Goal: Task Accomplishment & Management: Manage account settings

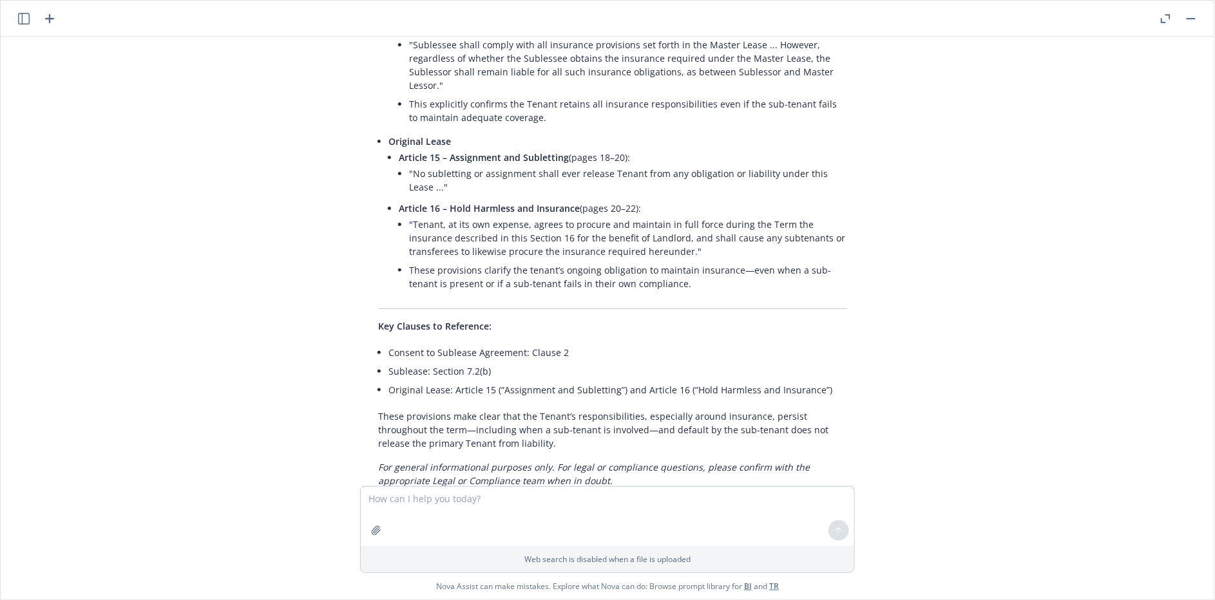
scroll to position [1390, 0]
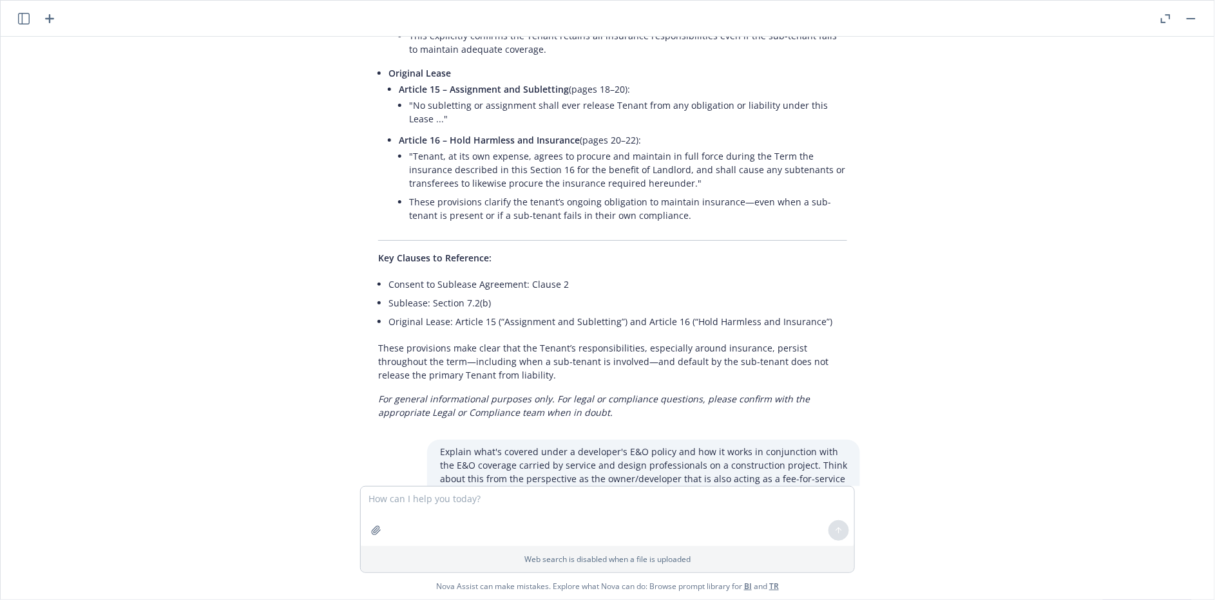
scroll to position [1402, 0]
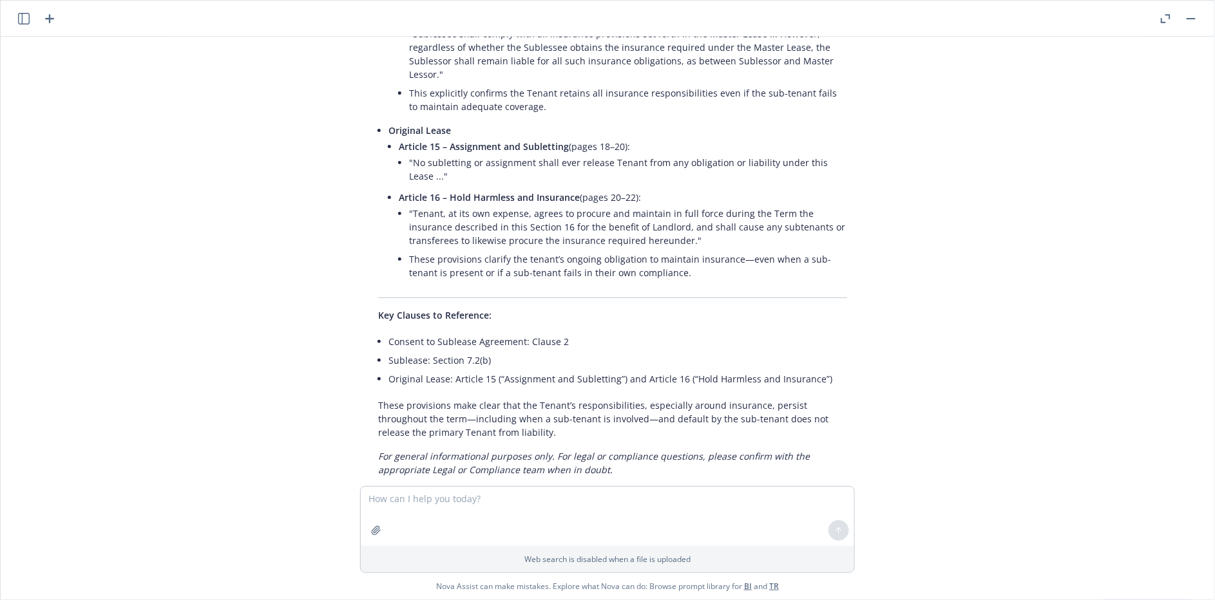
click at [1162, 17] on icon "button" at bounding box center [1166, 18] width 10 height 9
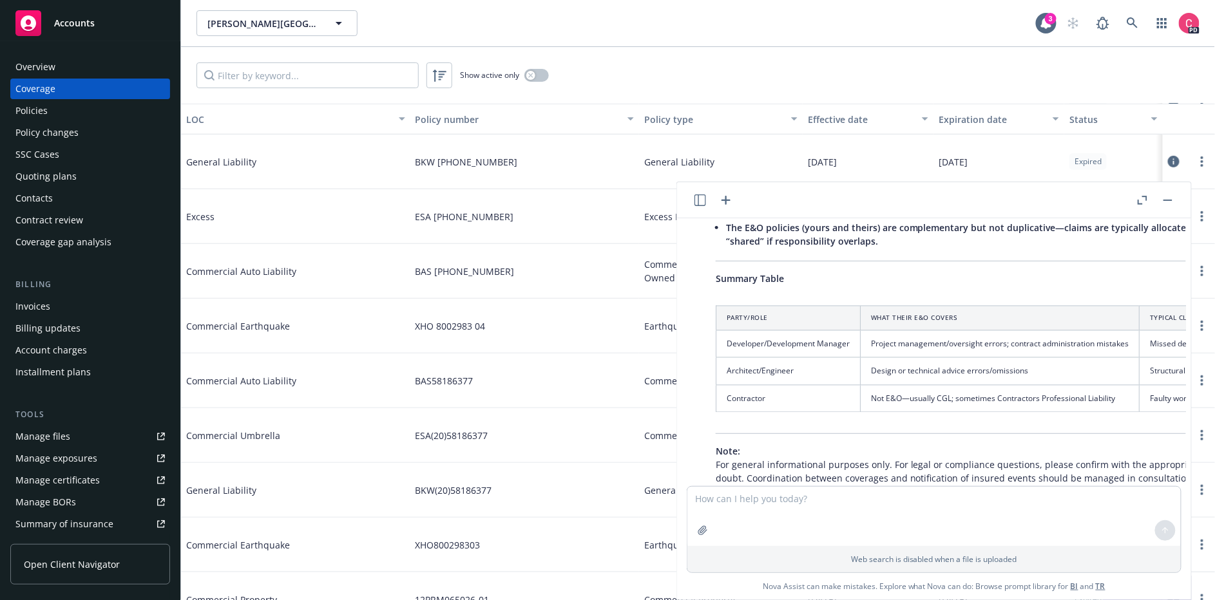
scroll to position [2781, 0]
click at [265, 25] on span "EC Palomar Industrial Center, LLC" at bounding box center [262, 24] width 111 height 14
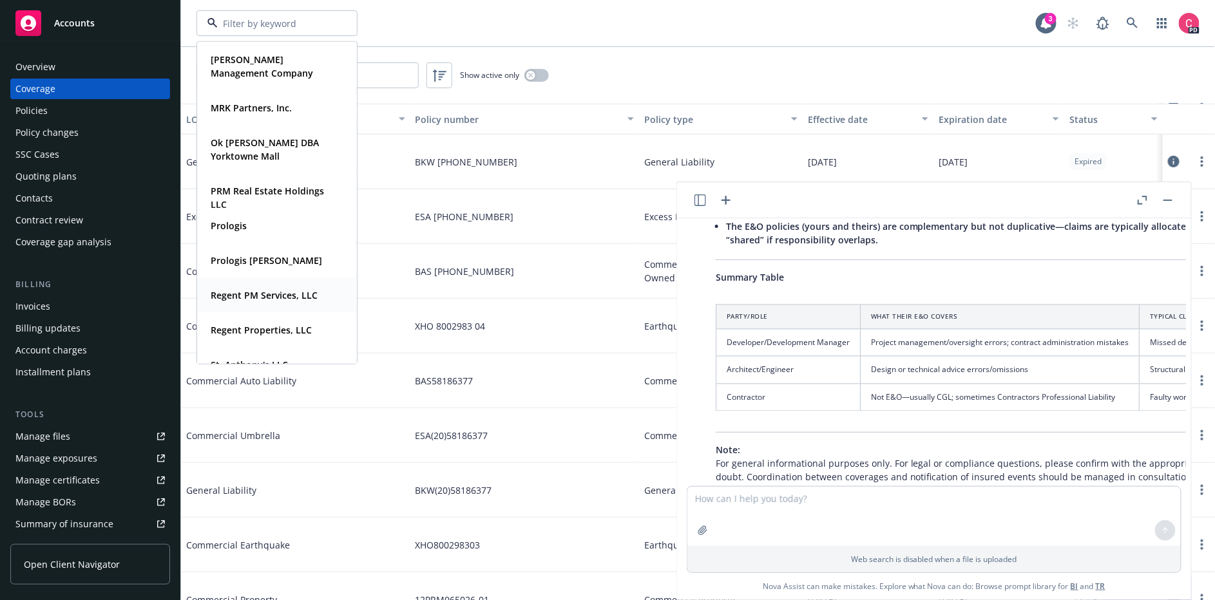
scroll to position [561, 0]
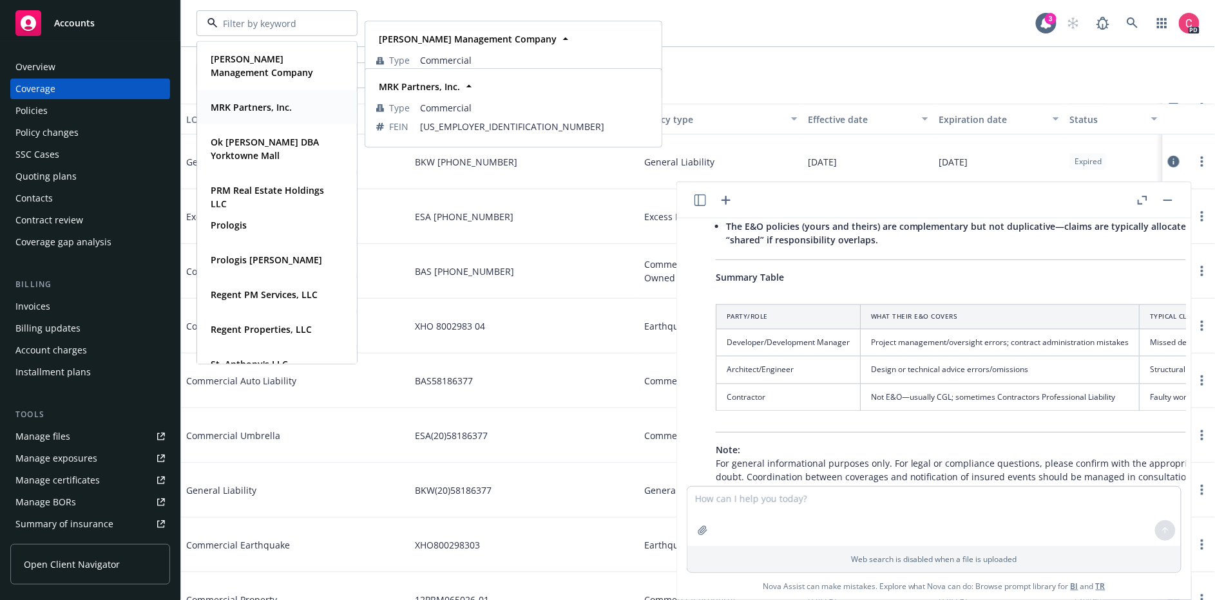
click at [230, 120] on div "MRK Partners, Inc. Type Commercial FEIN 47-2830423" at bounding box center [277, 107] width 158 height 34
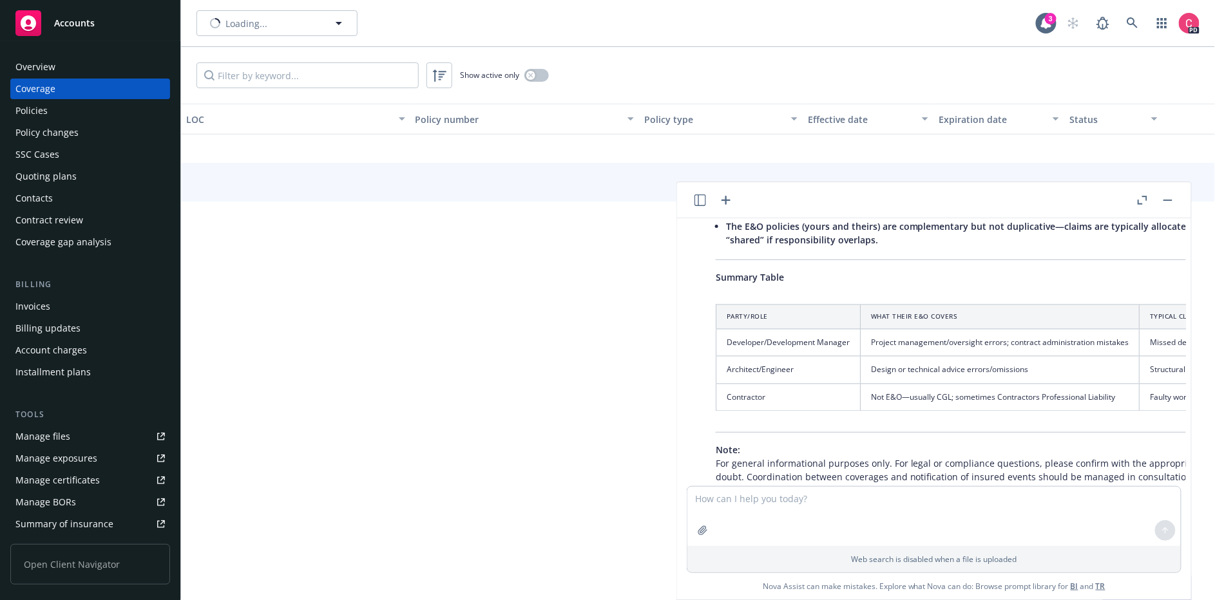
scroll to position [2058, 0]
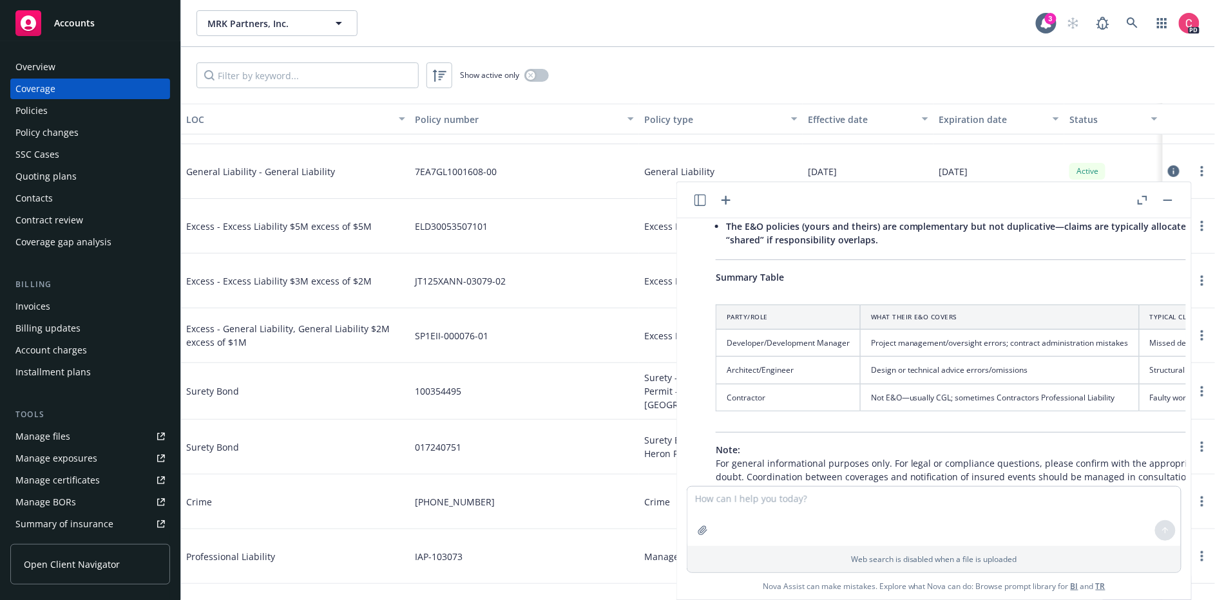
click at [64, 436] on div "Manage files" at bounding box center [42, 436] width 55 height 21
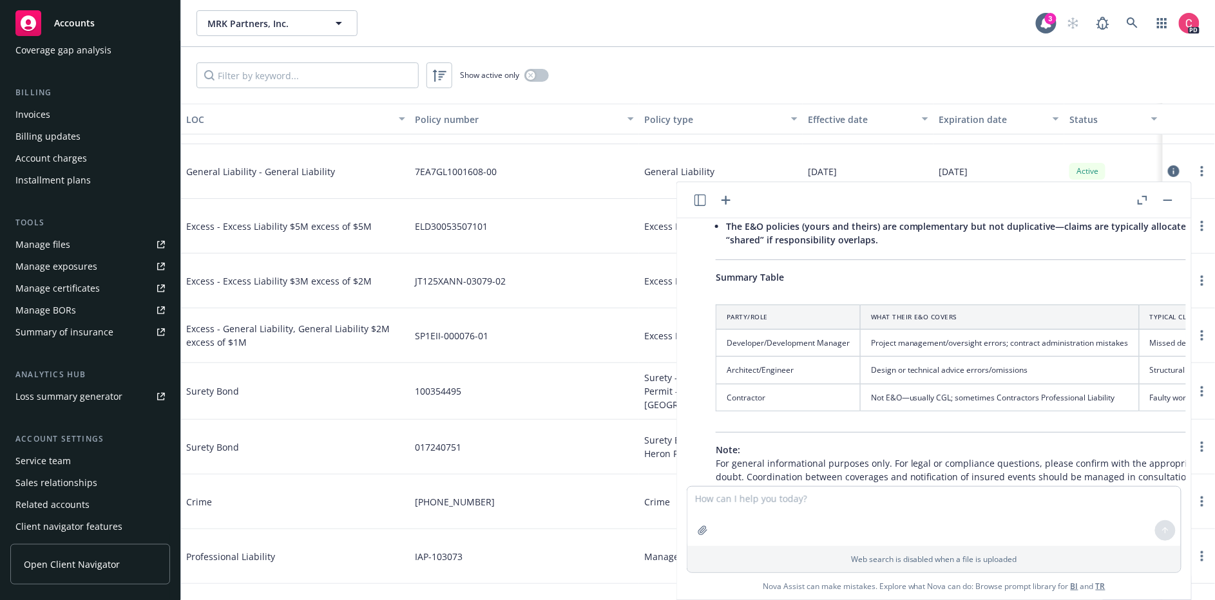
scroll to position [216, 0]
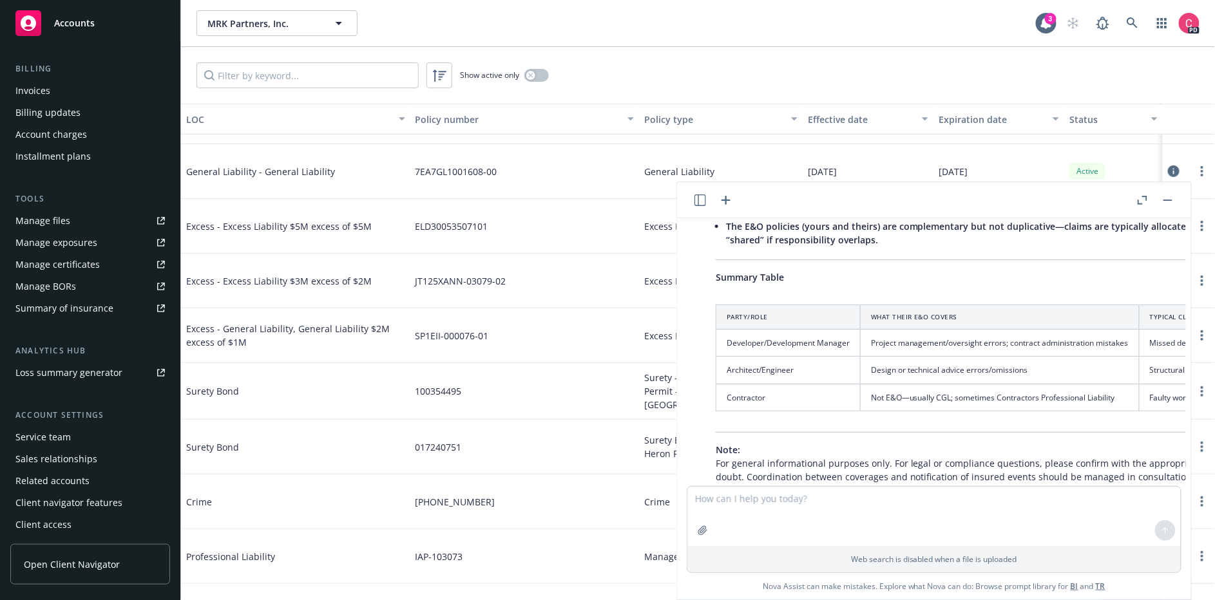
click at [75, 562] on span "Open Client Navigator" at bounding box center [72, 565] width 96 height 14
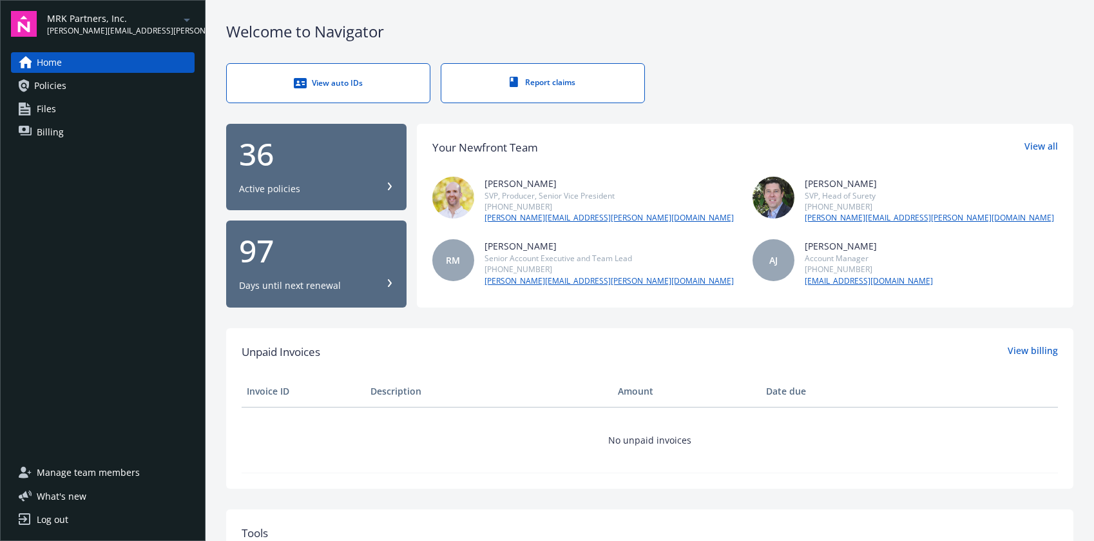
click at [68, 102] on link "Files" at bounding box center [103, 109] width 184 height 21
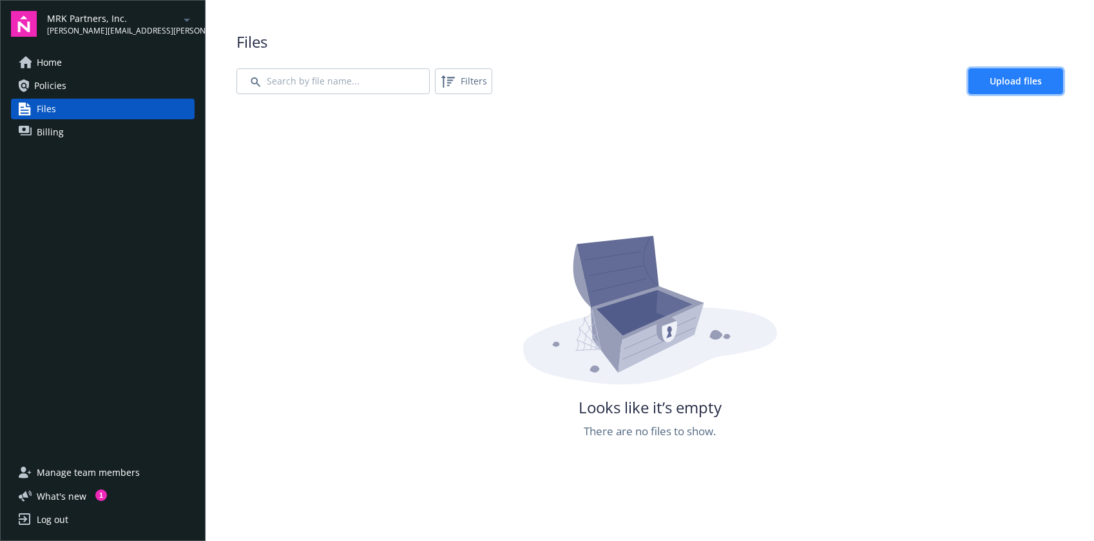
click at [1012, 81] on span "Upload files" at bounding box center [1016, 81] width 52 height 12
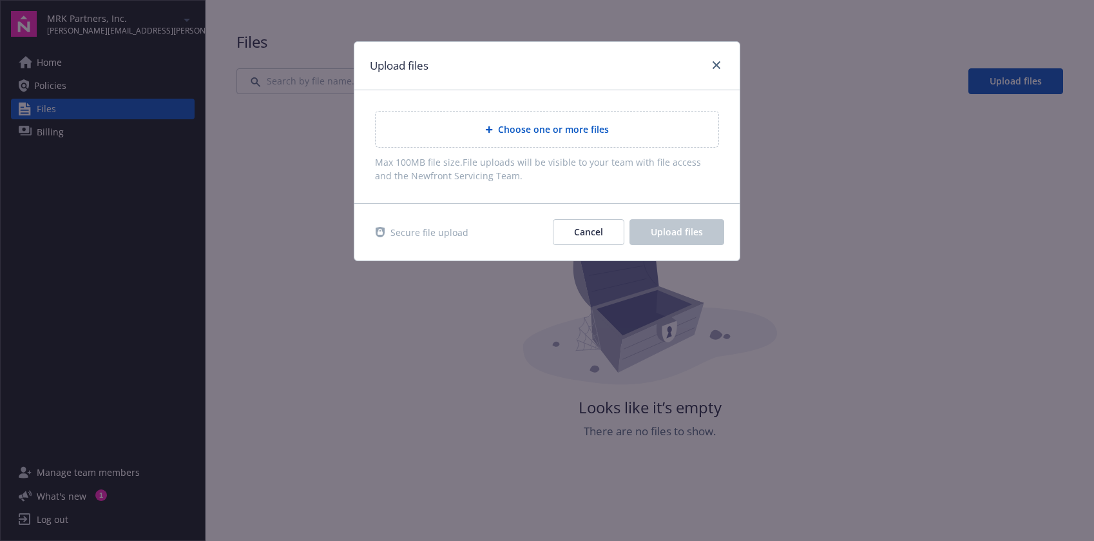
click at [559, 119] on div "Choose one or more files" at bounding box center [547, 128] width 343 height 35
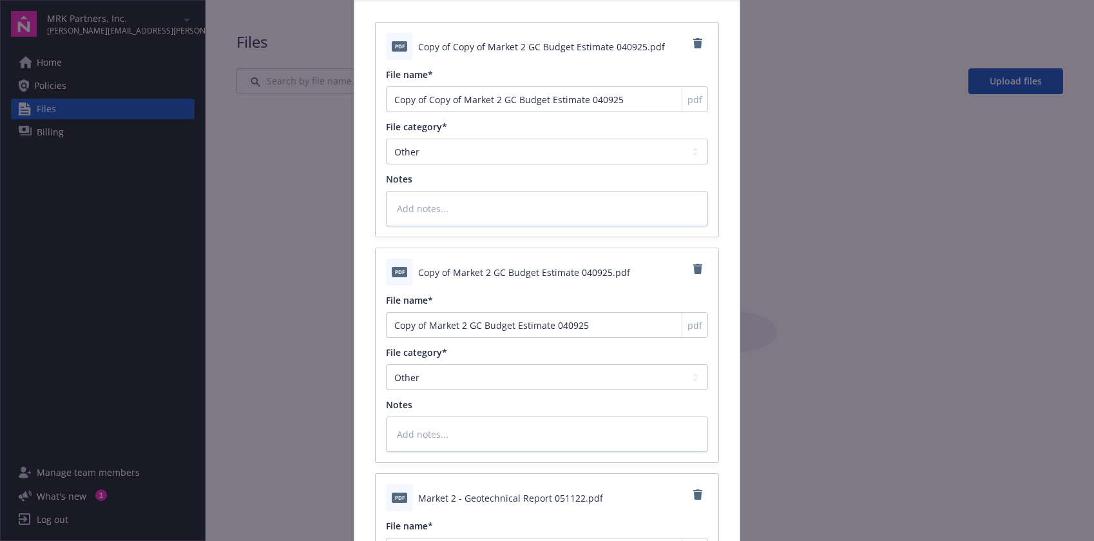
scroll to position [118, 0]
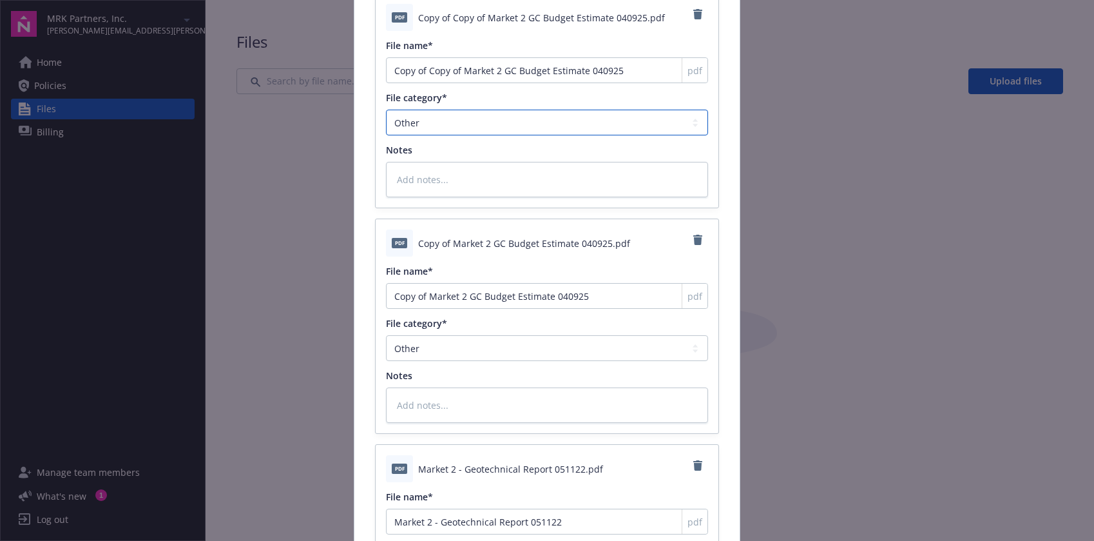
click at [519, 111] on select "Agreements Application - signed Application - unsigned Auto ID card Certificate…" at bounding box center [547, 123] width 322 height 26
click at [784, 256] on body "MRK Partners, Inc. [PERSON_NAME][EMAIL_ADDRESS][PERSON_NAME][DOMAIN_NAME] Home …" at bounding box center [547, 270] width 1094 height 541
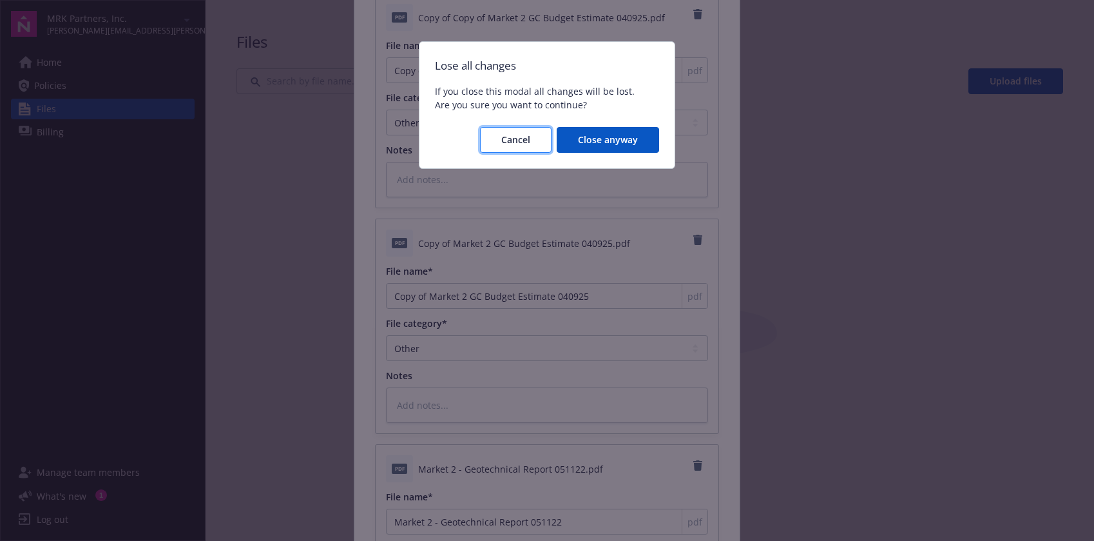
click at [530, 144] on span "Cancel" at bounding box center [515, 139] width 29 height 12
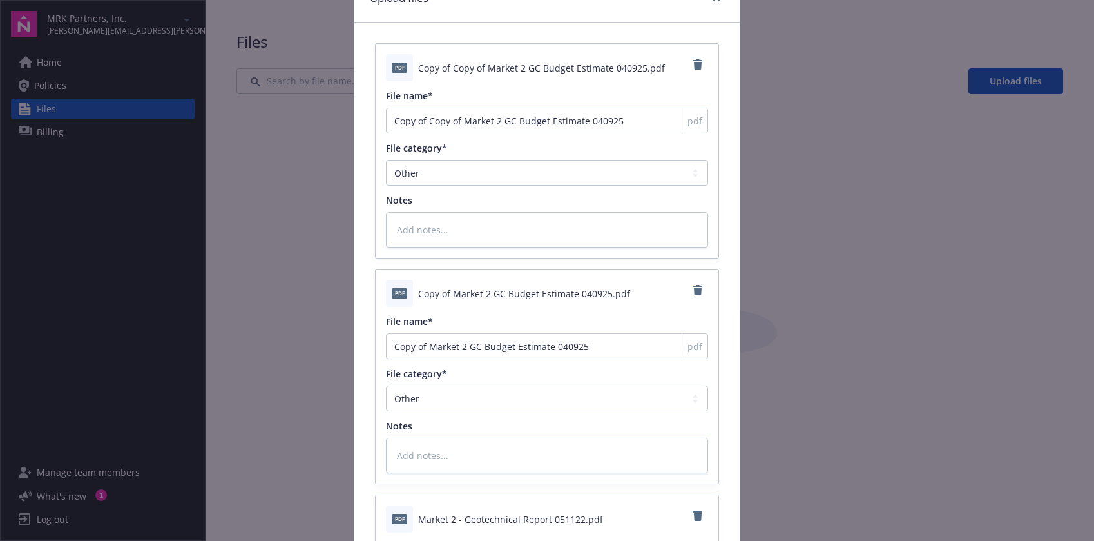
scroll to position [0, 0]
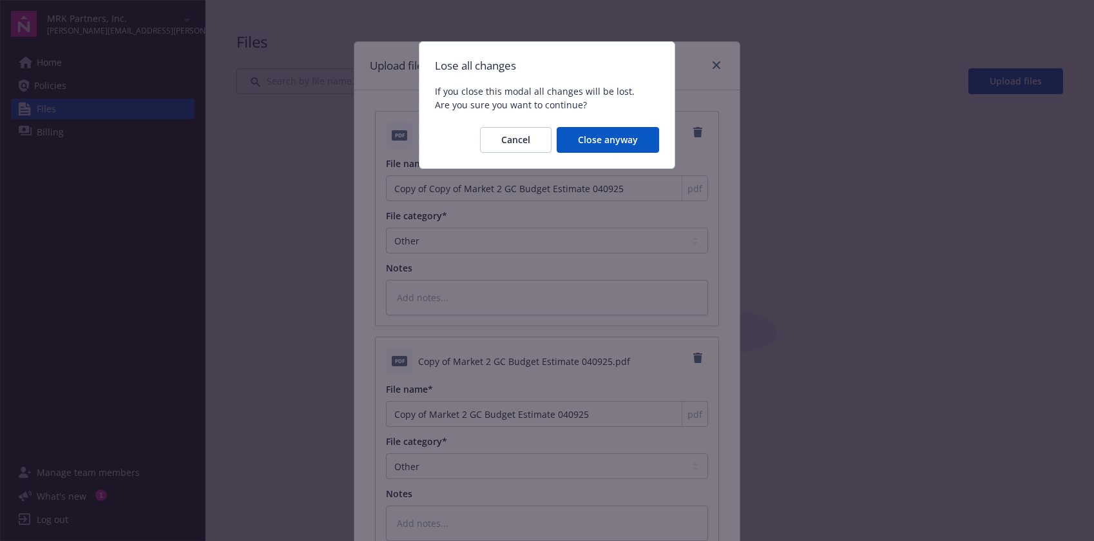
click at [1007, 77] on body "MRK Partners, Inc. [PERSON_NAME][EMAIL_ADDRESS][PERSON_NAME][DOMAIN_NAME] Home …" at bounding box center [547, 270] width 1094 height 541
drag, startPoint x: 498, startPoint y: 145, endPoint x: 644, endPoint y: 166, distance: 147.0
click at [499, 144] on button "Cancel" at bounding box center [516, 140] width 72 height 26
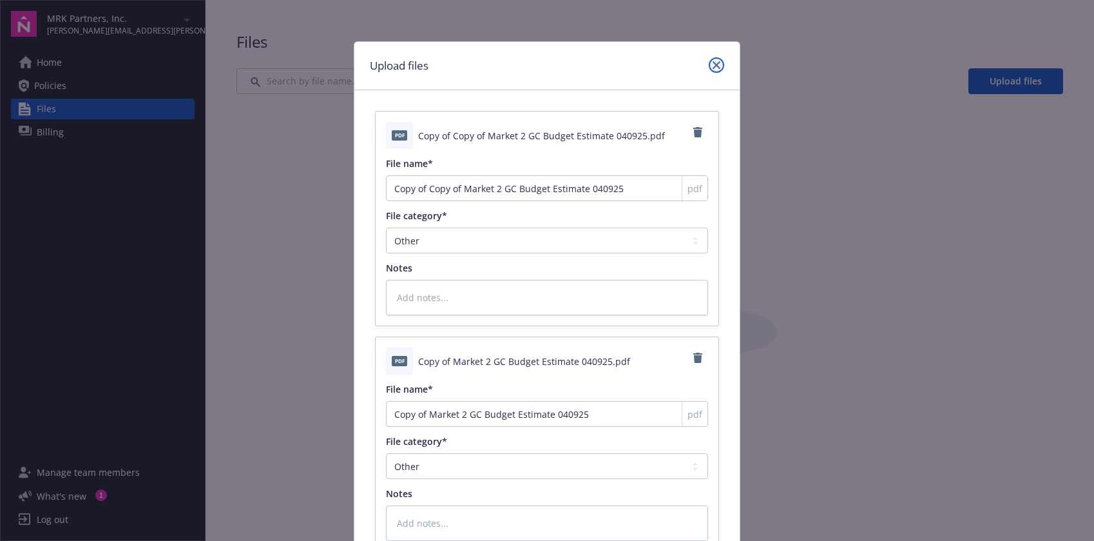
click at [711, 60] on link "close" at bounding box center [716, 64] width 15 height 15
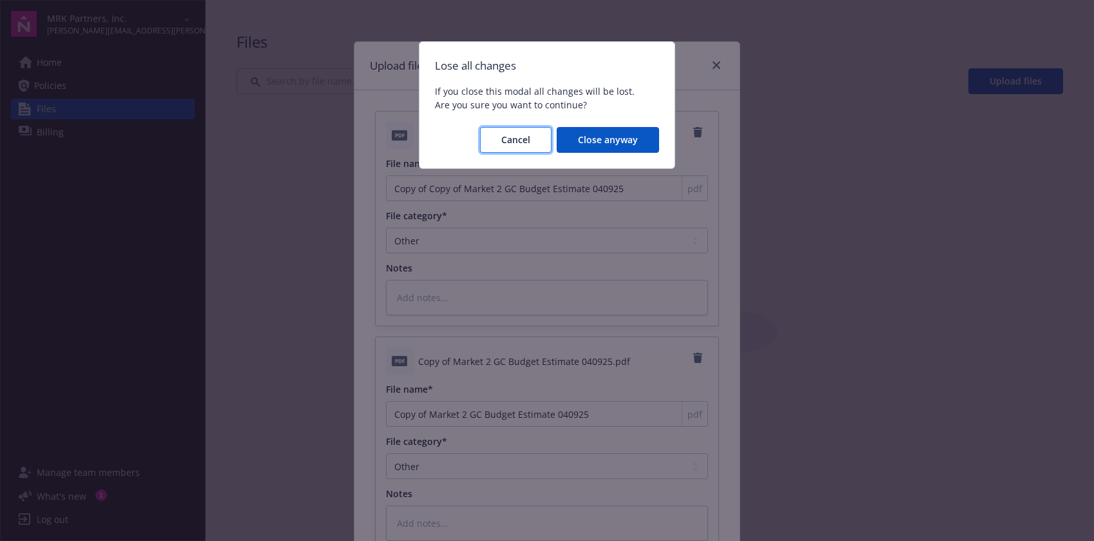
click at [522, 140] on span "Cancel" at bounding box center [515, 139] width 29 height 12
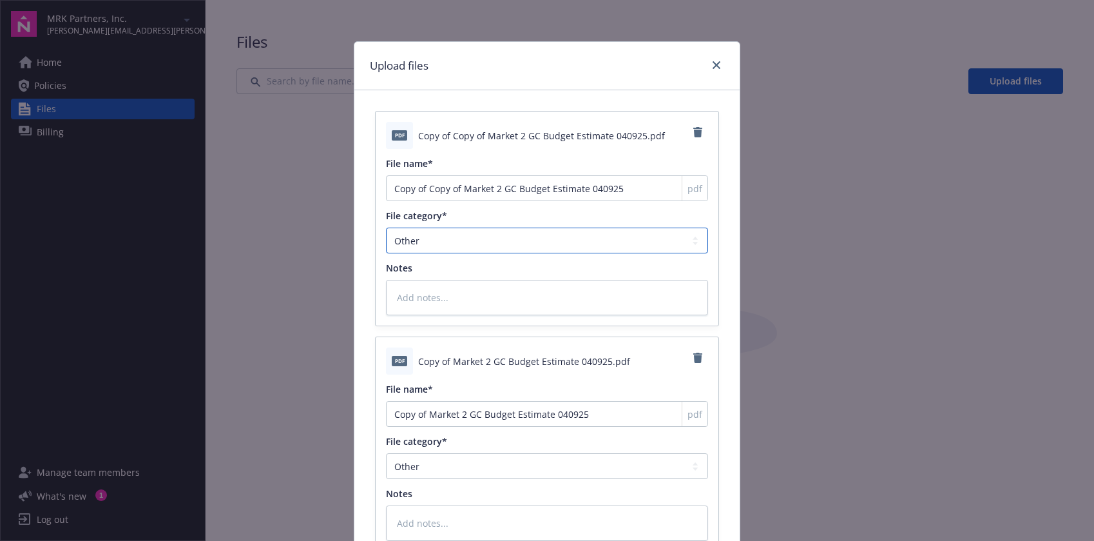
click at [615, 249] on select "Agreements Application - signed Application - unsigned Auto ID card Certificate…" at bounding box center [547, 240] width 322 height 26
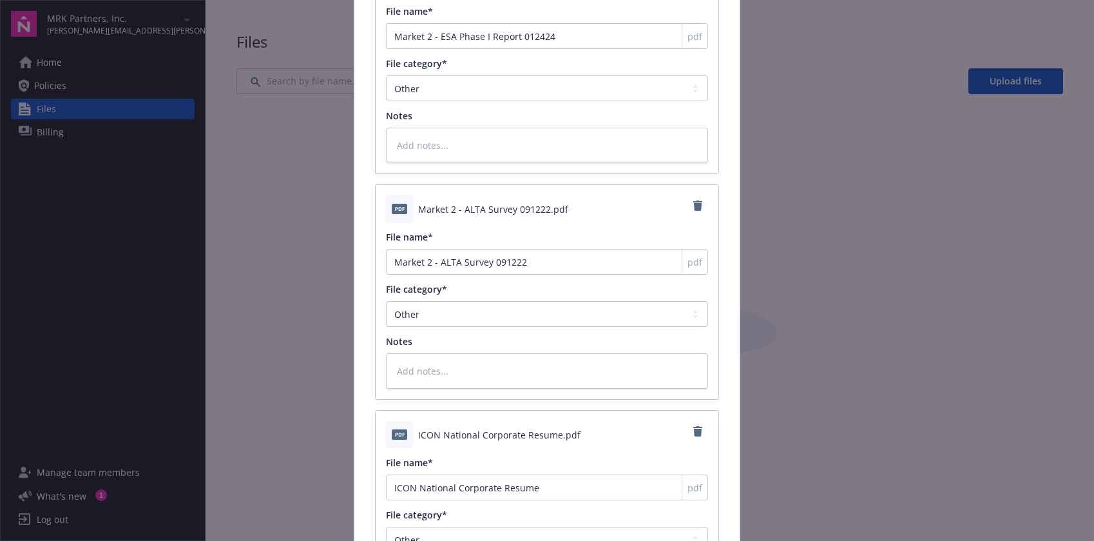
scroll to position [2242, 0]
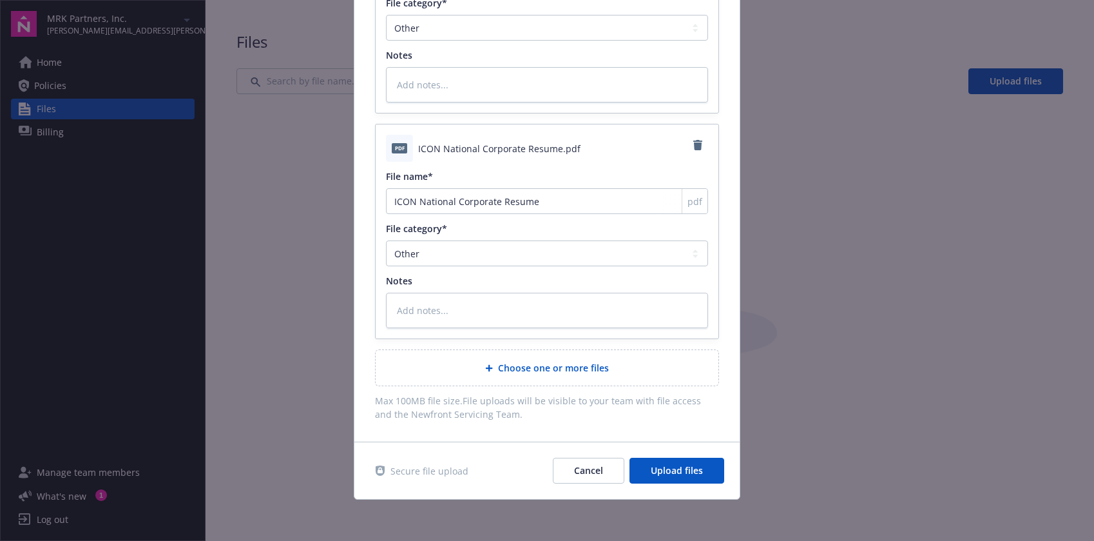
click at [695, 485] on div "Secure file upload Cancel Upload files" at bounding box center [546, 470] width 385 height 57
click at [684, 474] on span "Upload files" at bounding box center [677, 470] width 52 height 12
type textarea "x"
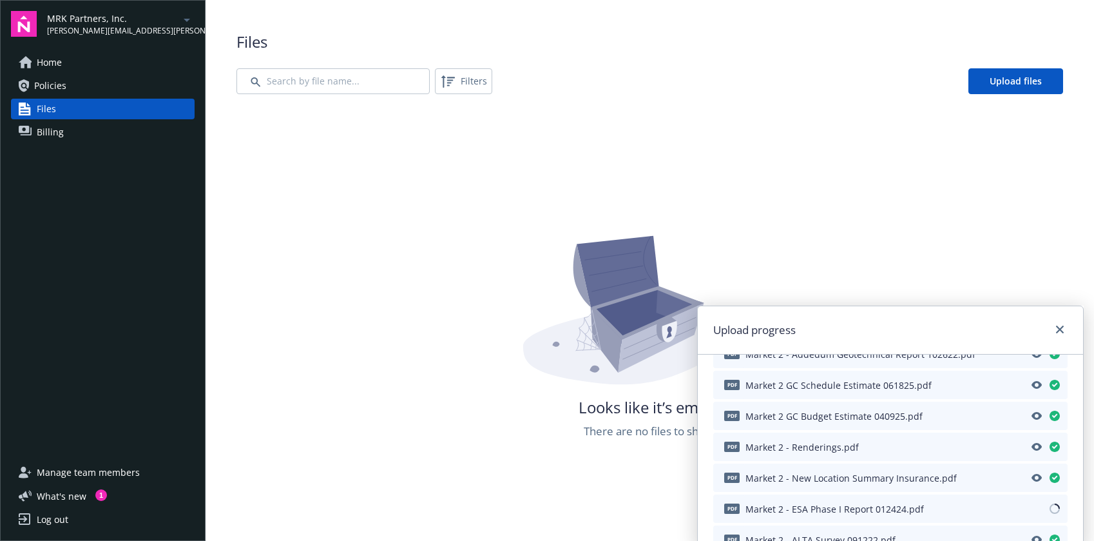
scroll to position [186, 0]
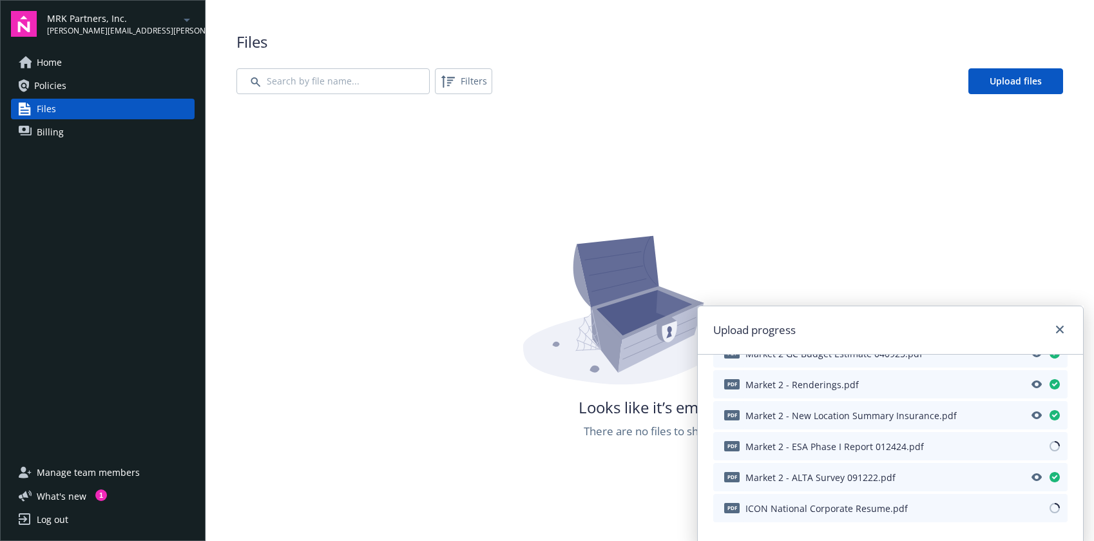
click at [53, 67] on span "Home" at bounding box center [49, 62] width 25 height 21
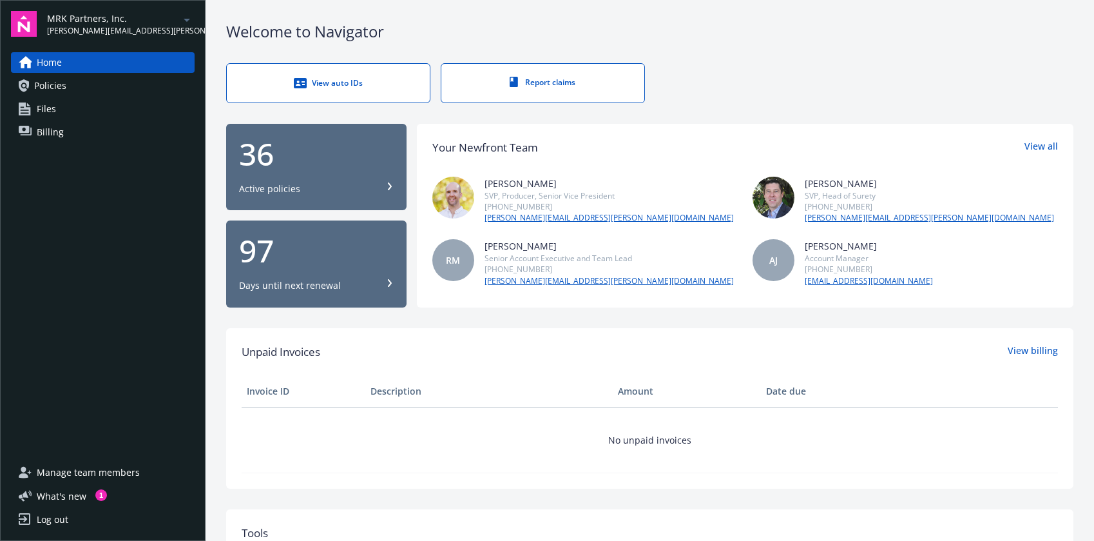
click at [49, 107] on span "Files" at bounding box center [46, 109] width 19 height 21
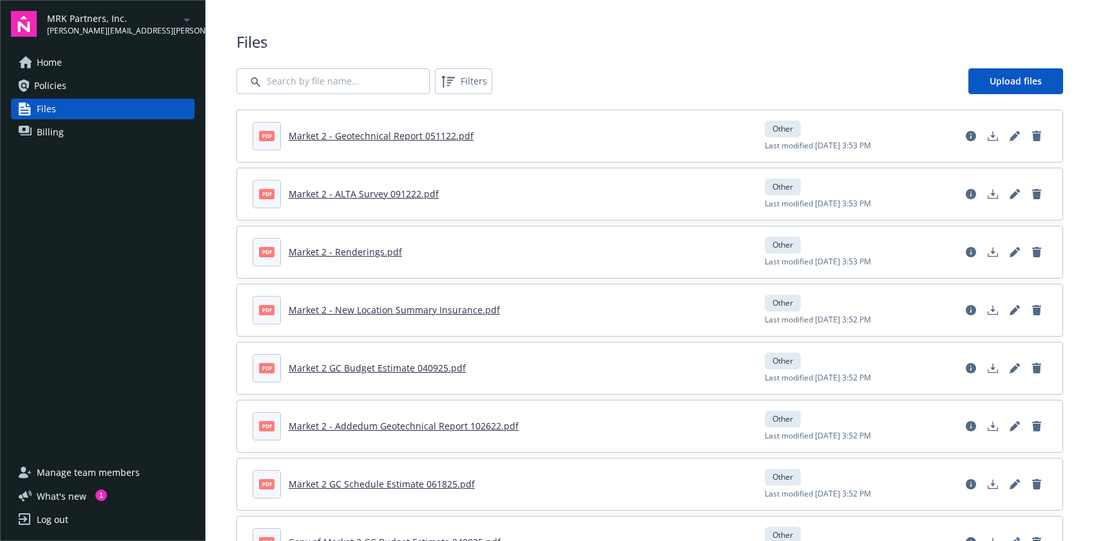
click at [135, 474] on span "Manage team members" at bounding box center [88, 472] width 103 height 21
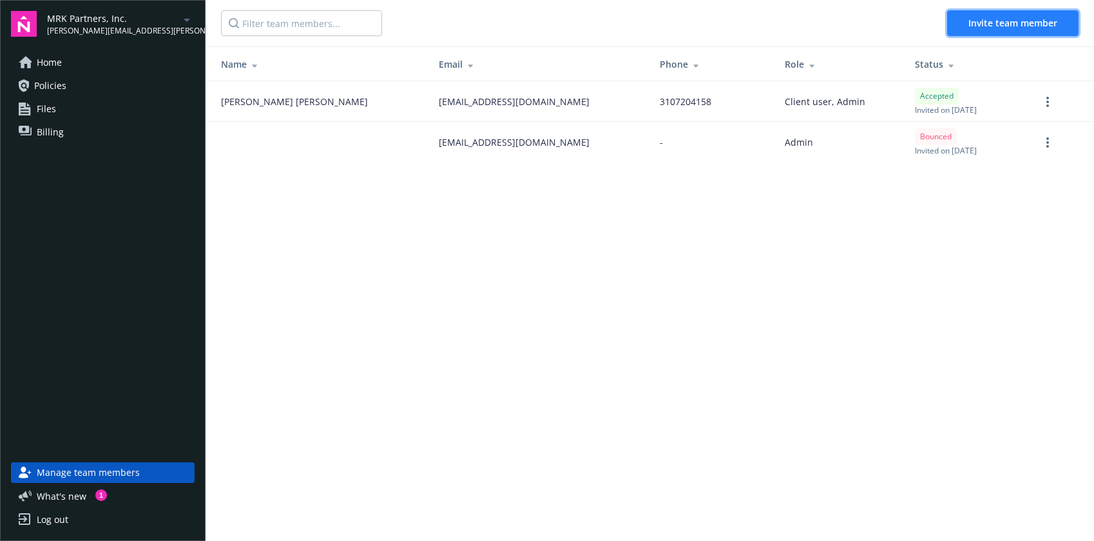
click at [975, 22] on span "Invite team member" at bounding box center [1012, 23] width 89 height 12
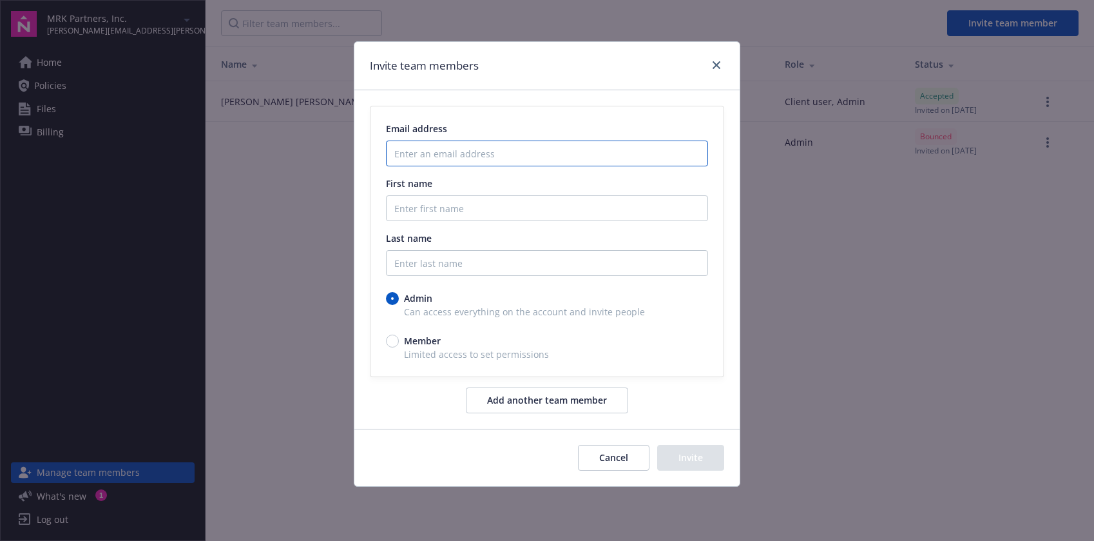
drag, startPoint x: 504, startPoint y: 153, endPoint x: 492, endPoint y: 162, distance: 15.7
click at [504, 153] on input "Enter an email address" at bounding box center [547, 153] width 322 height 26
paste input "[EMAIL_ADDRESS][DOMAIN_NAME]"
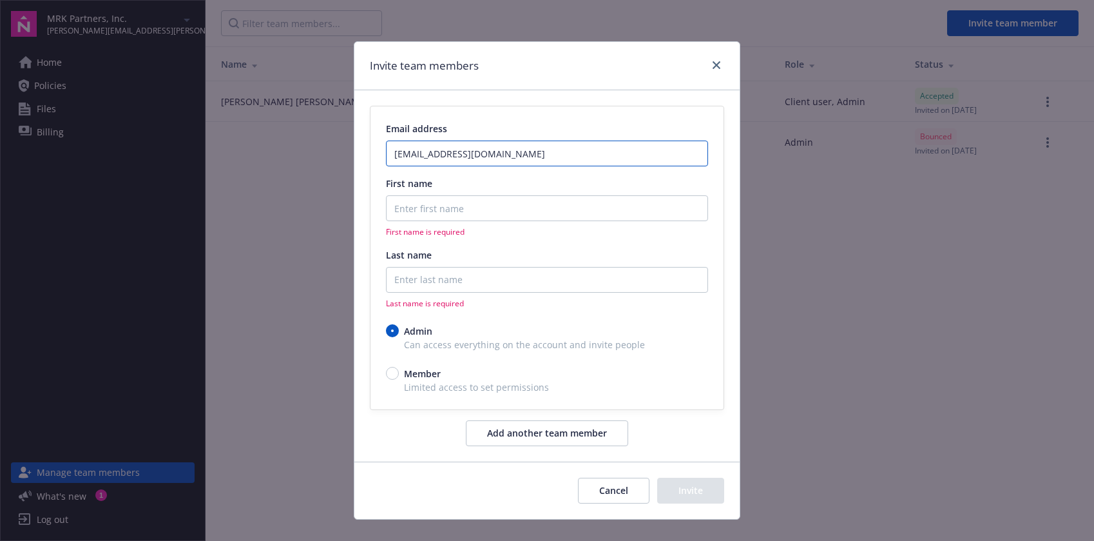
type input "[EMAIL_ADDRESS][DOMAIN_NAME]"
click at [434, 207] on input "First name" at bounding box center [547, 208] width 322 height 26
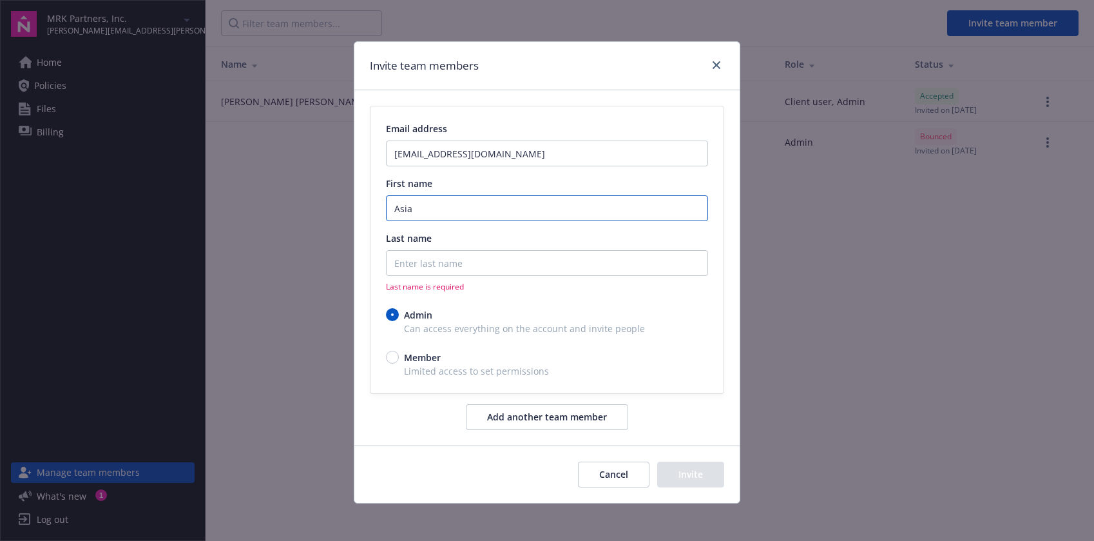
type input "Asia"
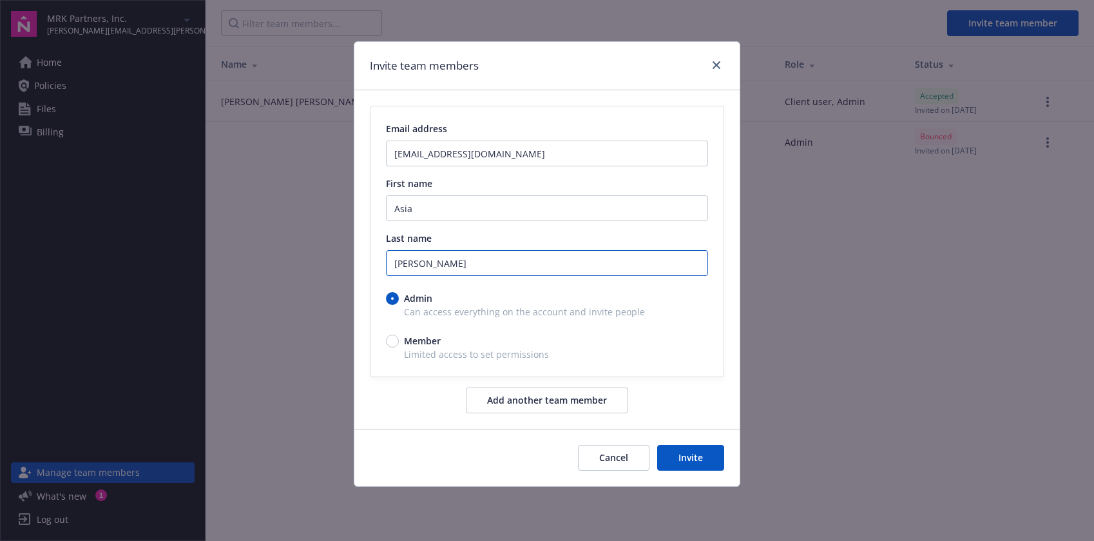
type input "[PERSON_NAME]"
click at [394, 342] on input "Member" at bounding box center [392, 340] width 13 height 13
radio input "true"
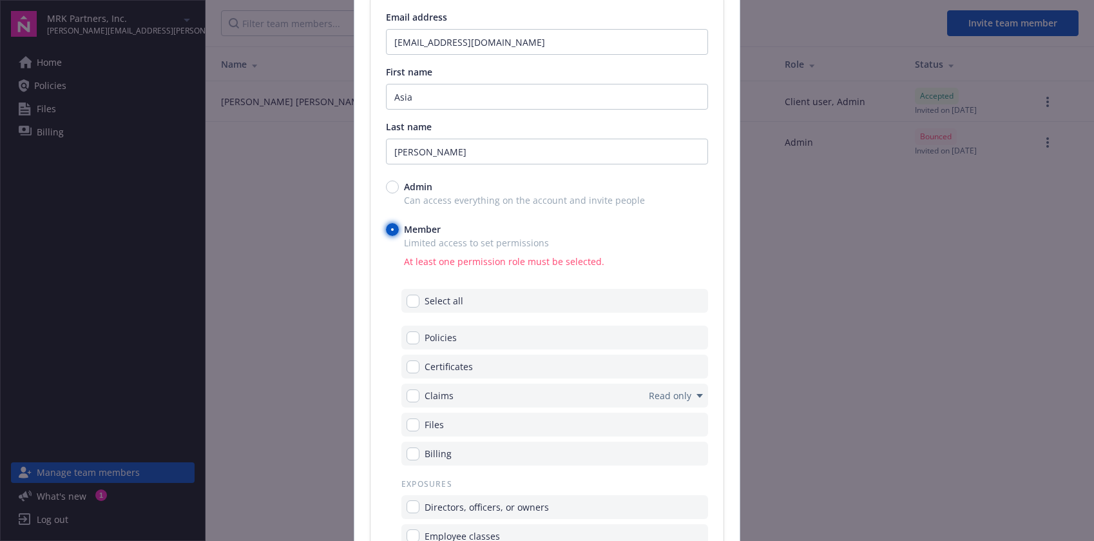
scroll to position [115, 0]
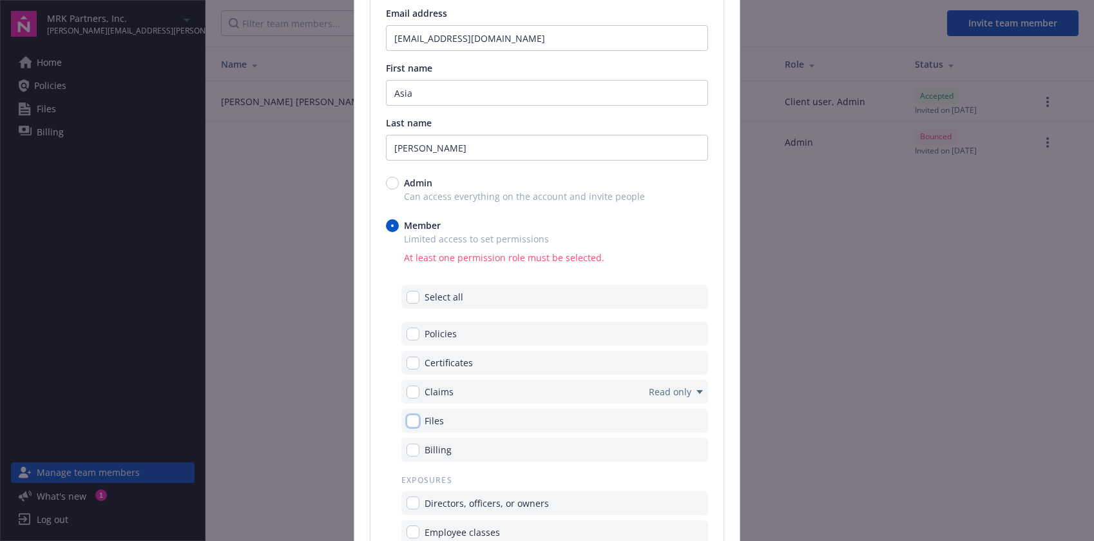
click at [416, 421] on input "checkbox" at bounding box center [413, 420] width 13 height 13
checkbox input "true"
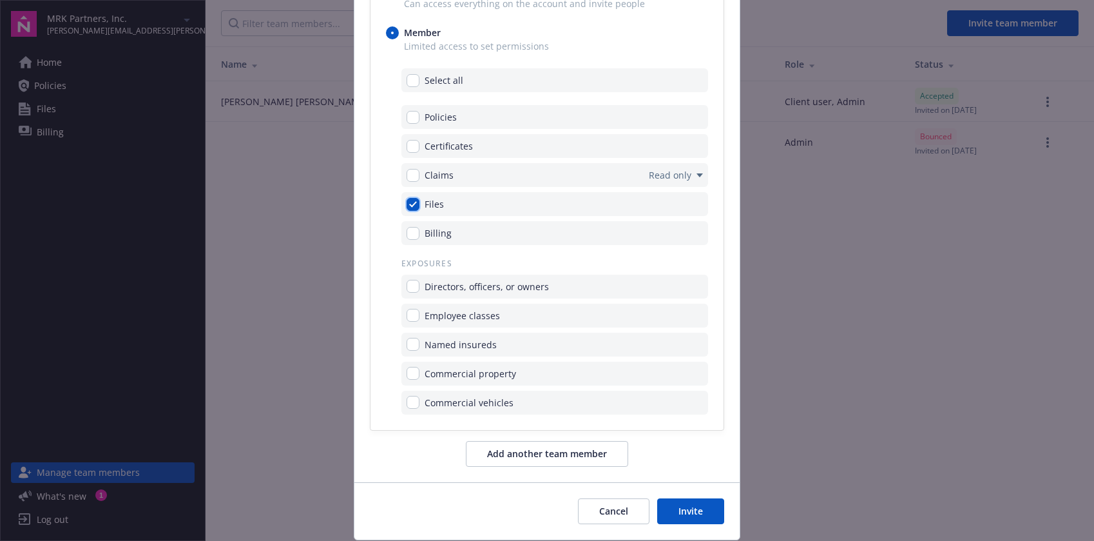
scroll to position [348, 0]
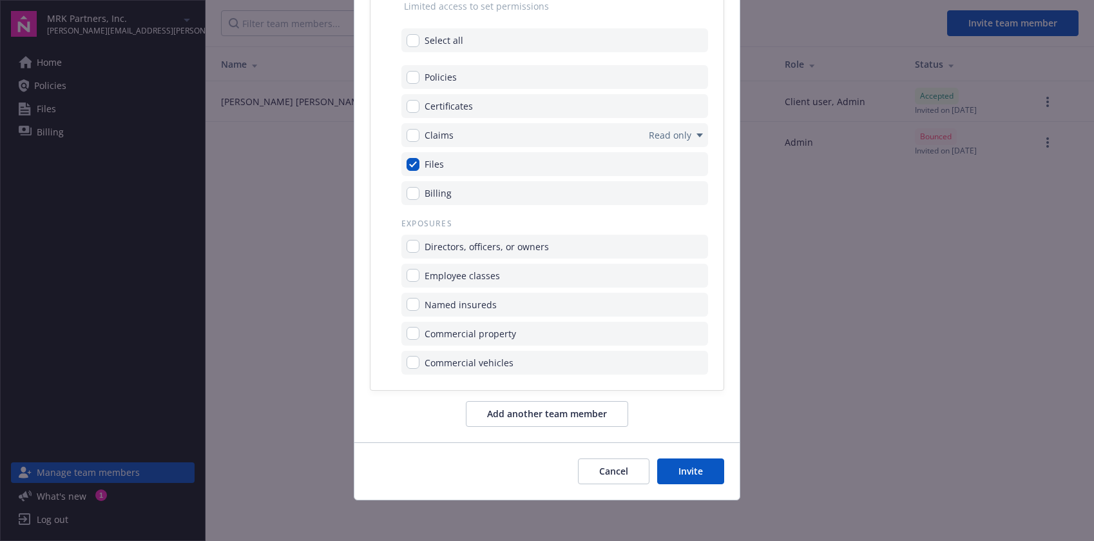
click at [714, 477] on button "Invite" at bounding box center [690, 471] width 67 height 26
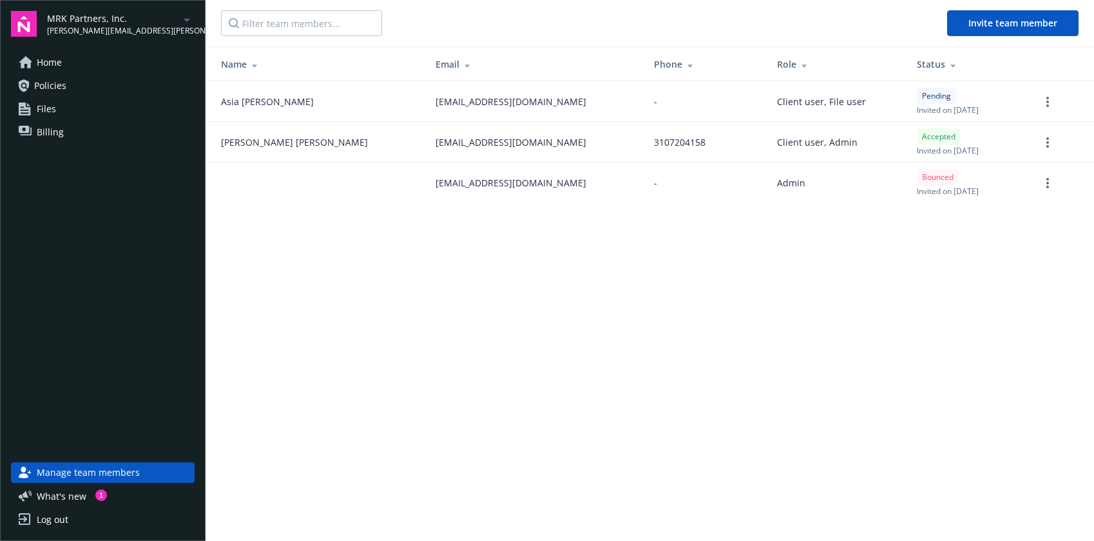
click at [64, 115] on link "Files" at bounding box center [103, 109] width 184 height 21
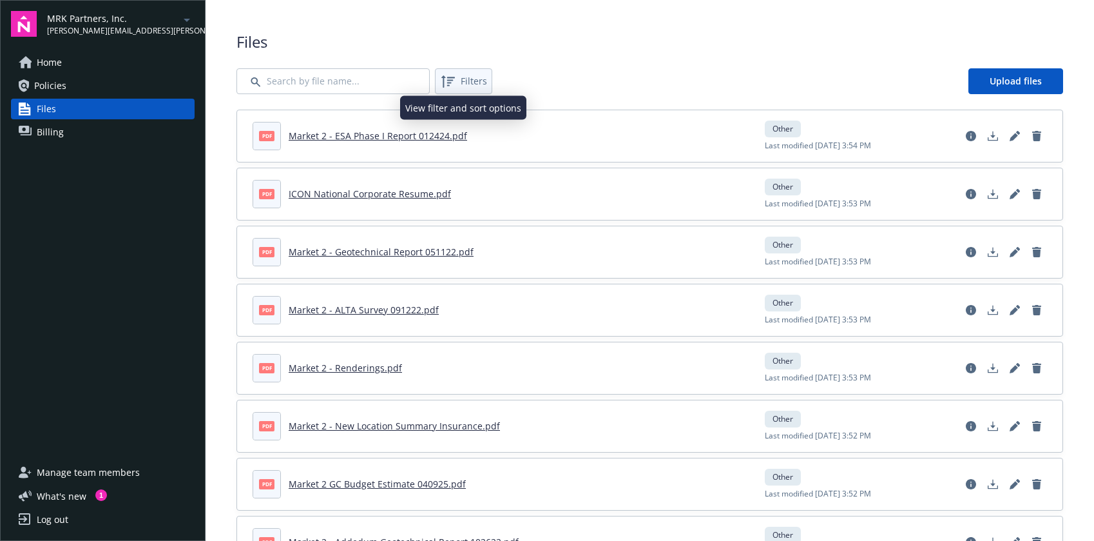
click at [475, 81] on span "Filters" at bounding box center [474, 81] width 26 height 14
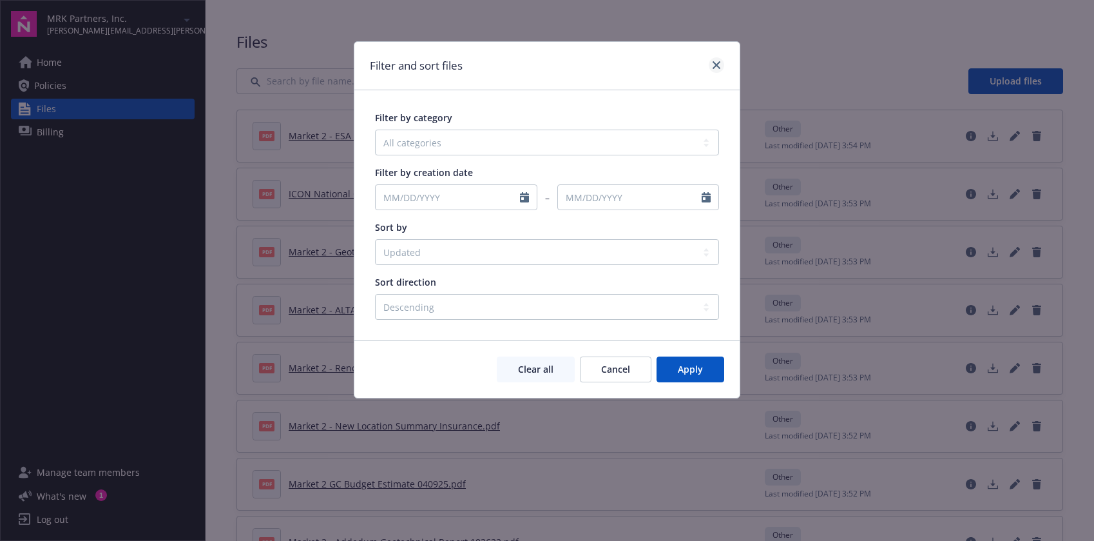
drag, startPoint x: 723, startPoint y: 58, endPoint x: 716, endPoint y: 62, distance: 8.1
click at [723, 58] on div at bounding box center [714, 65] width 21 height 17
click at [716, 62] on icon "close" at bounding box center [717, 65] width 8 height 8
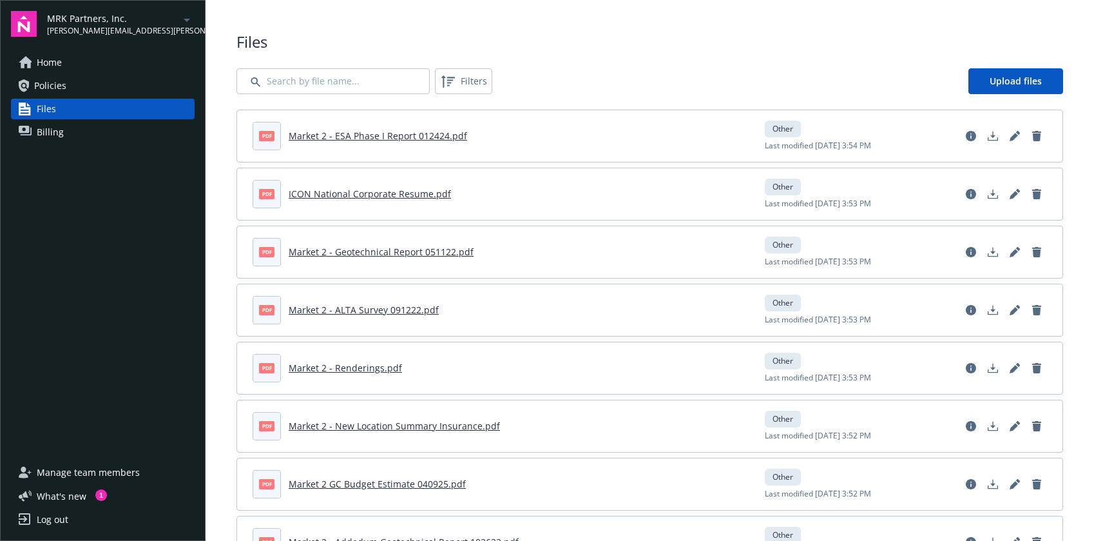
drag, startPoint x: 712, startPoint y: 102, endPoint x: 807, endPoint y: 124, distance: 97.2
click at [712, 102] on div "Files Filters Upload files pdf Market 2 - ESA Phase I Report 012424.pdf Other L…" at bounding box center [649, 386] width 827 height 711
click at [973, 133] on icon "View file details" at bounding box center [971, 136] width 10 height 10
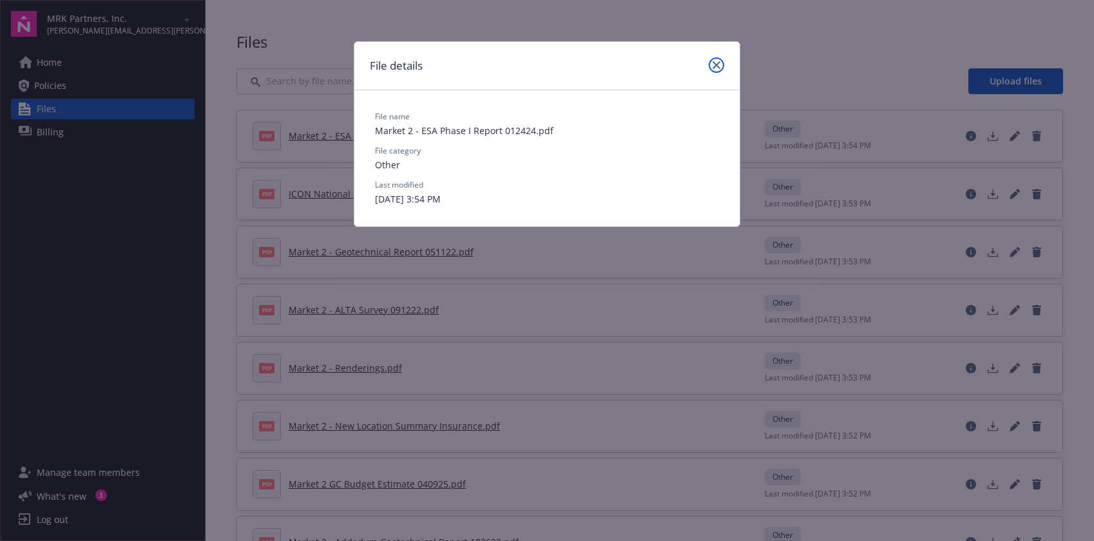
click at [714, 58] on link "close" at bounding box center [716, 64] width 15 height 15
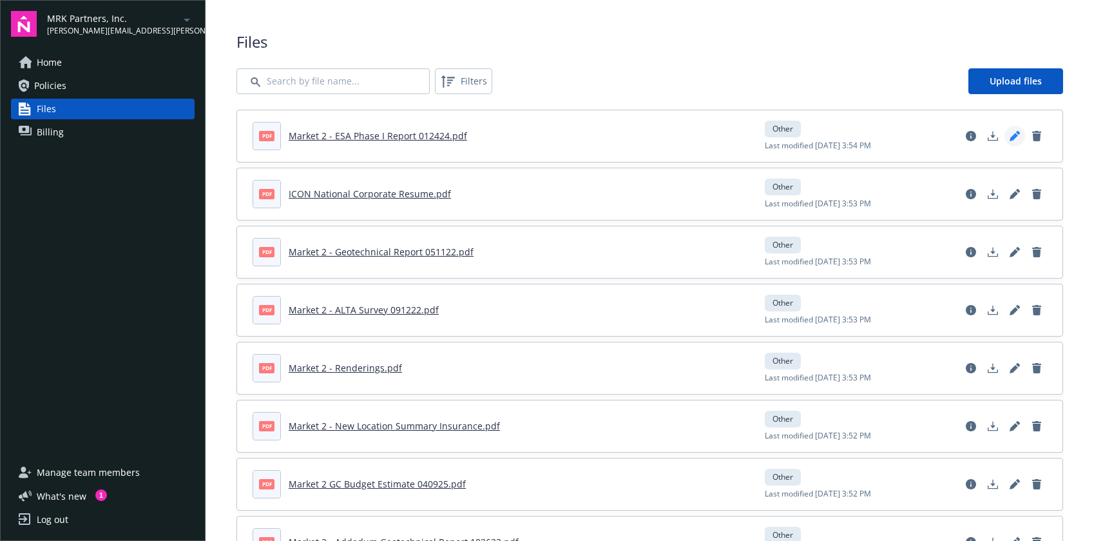
click at [1010, 137] on icon "Edit document" at bounding box center [1015, 136] width 10 height 10
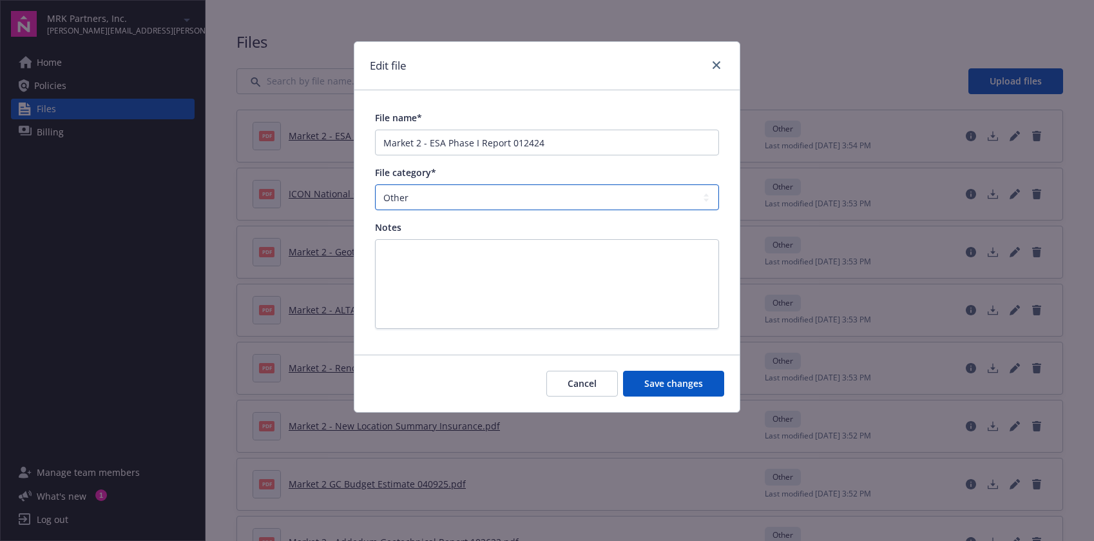
click at [562, 191] on select "All categories Agreements Application - signed Application - unsigned Auto ID c…" at bounding box center [547, 197] width 344 height 26
click at [713, 66] on icon "close" at bounding box center [717, 65] width 8 height 8
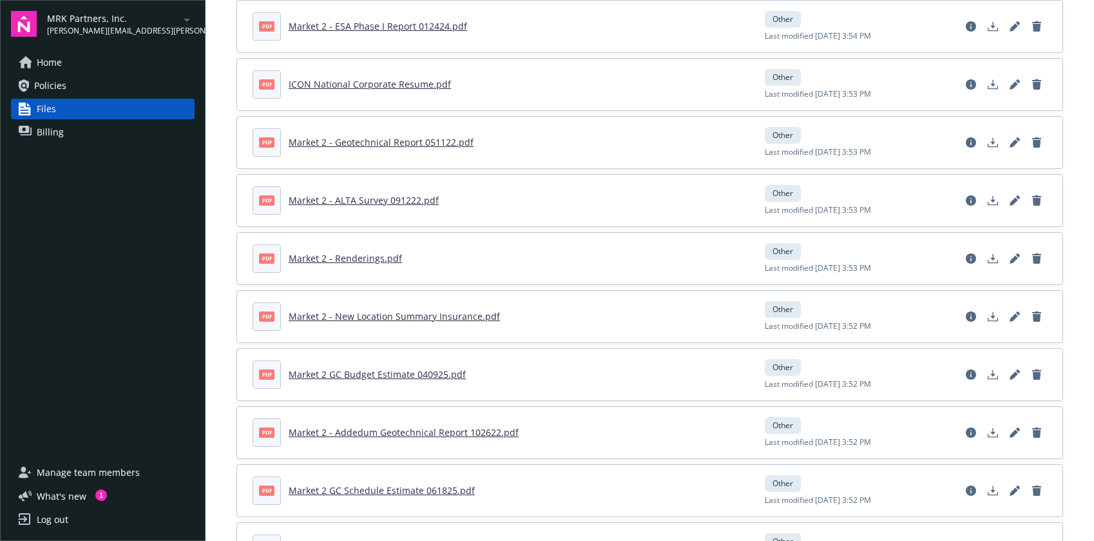
scroll to position [232, 0]
